Goal: Information Seeking & Learning: Learn about a topic

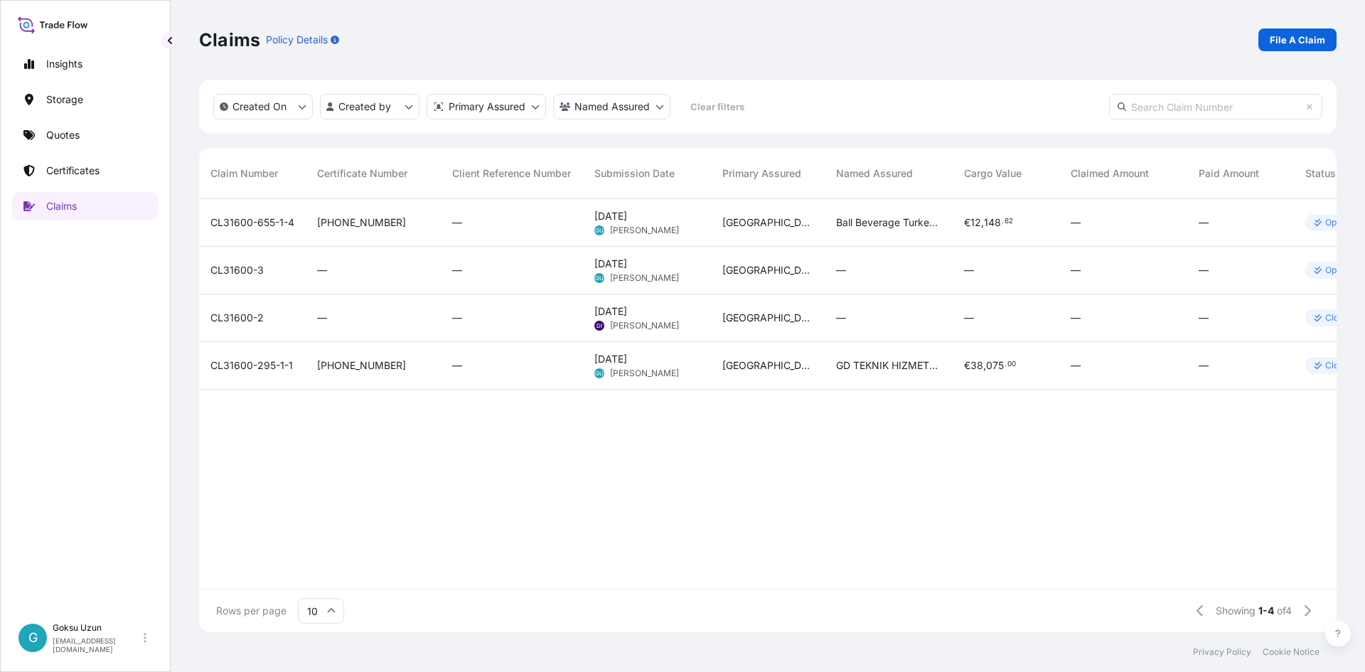
scroll to position [430, 1127]
click at [78, 60] on p "Insights" at bounding box center [64, 64] width 36 height 14
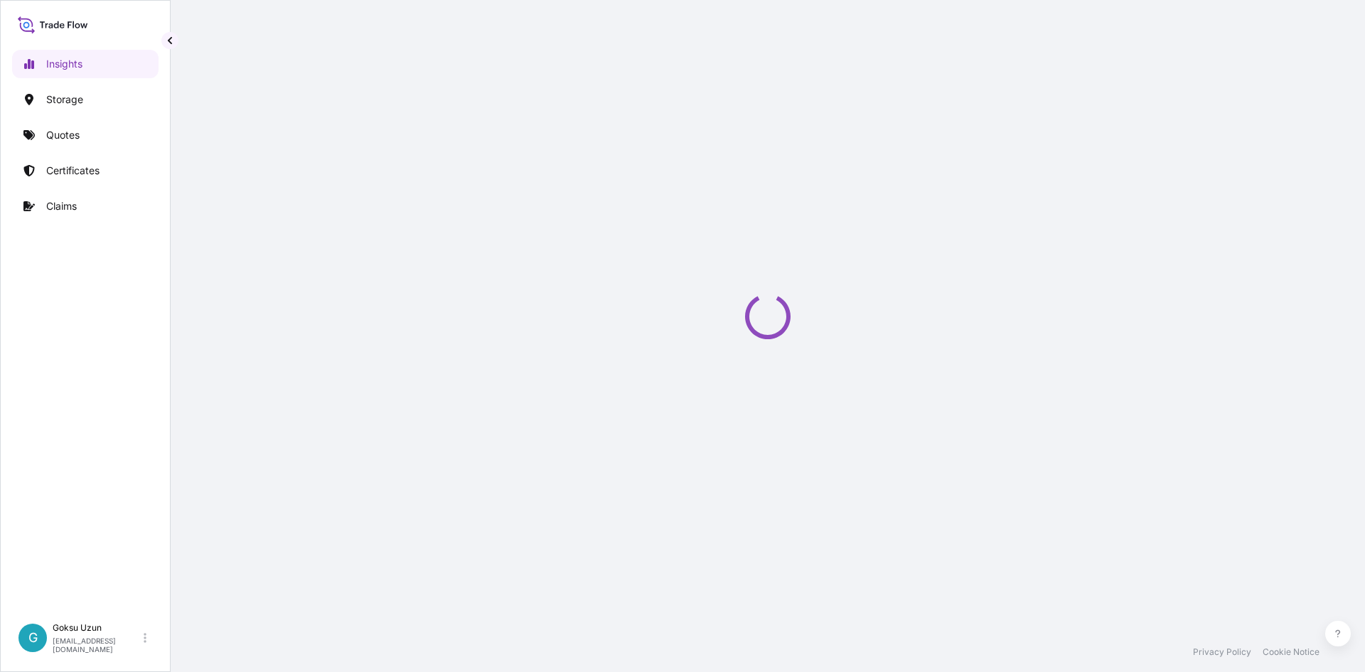
select select "2025"
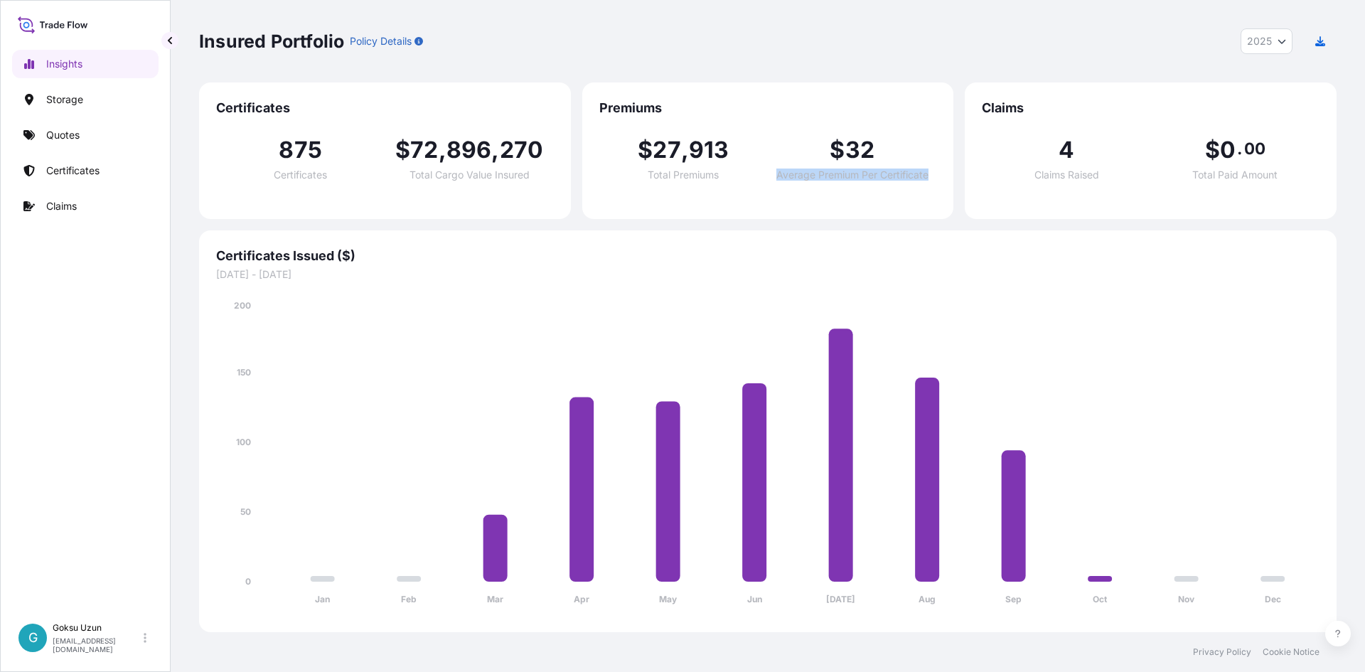
drag, startPoint x: 834, startPoint y: 168, endPoint x: 943, endPoint y: 243, distance: 132.0
click at [933, 171] on div "$ 32 Average Premium Per Certificate" at bounding box center [852, 159] width 169 height 41
click at [928, 249] on span "Certificates Issued ($)" at bounding box center [768, 255] width 1104 height 17
click at [65, 54] on link "Insights" at bounding box center [85, 64] width 147 height 28
click at [60, 60] on p "Insights" at bounding box center [64, 64] width 36 height 14
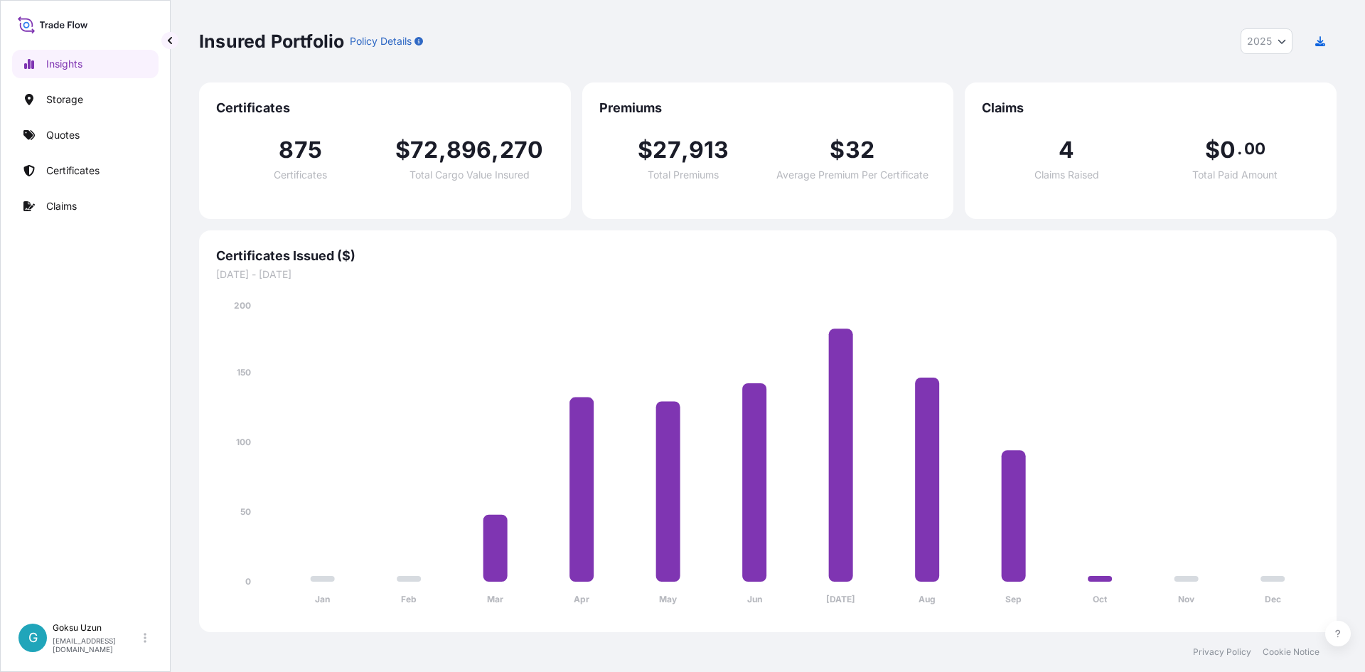
click at [76, 22] on icon at bounding box center [53, 24] width 70 height 21
